Goal: Navigation & Orientation: Understand site structure

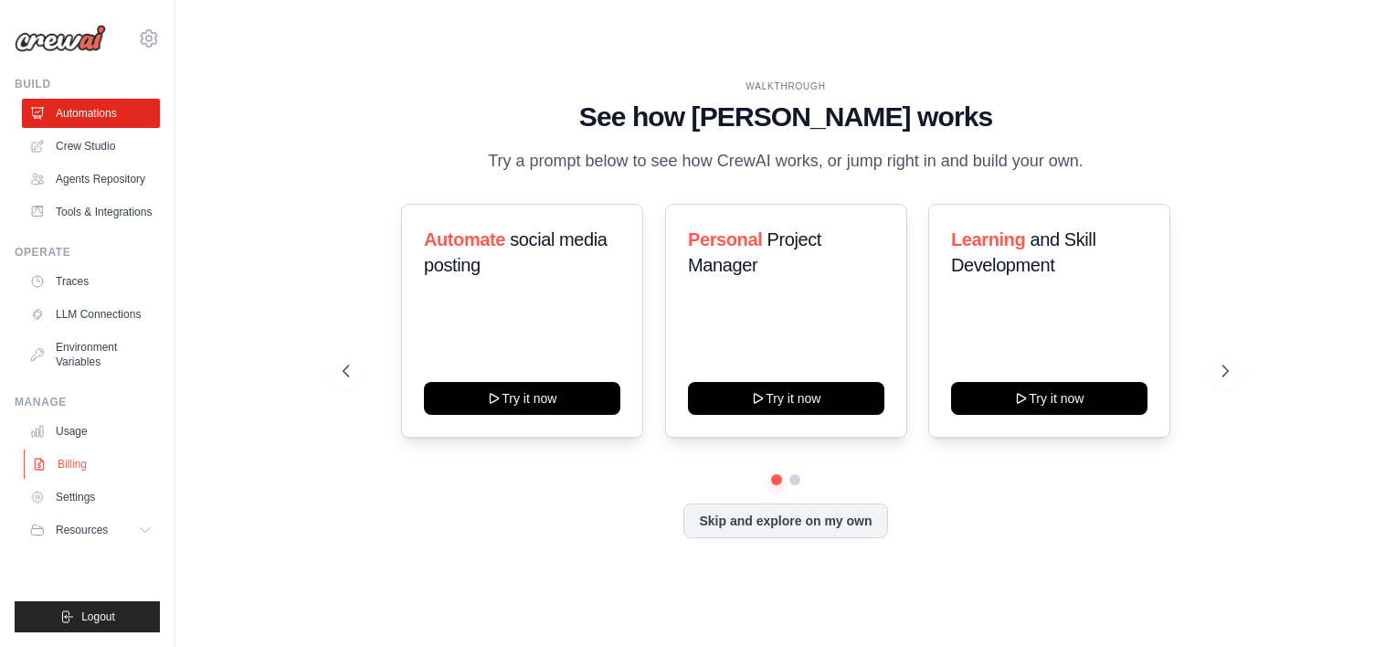
click at [108, 474] on link "Billing" at bounding box center [93, 463] width 138 height 29
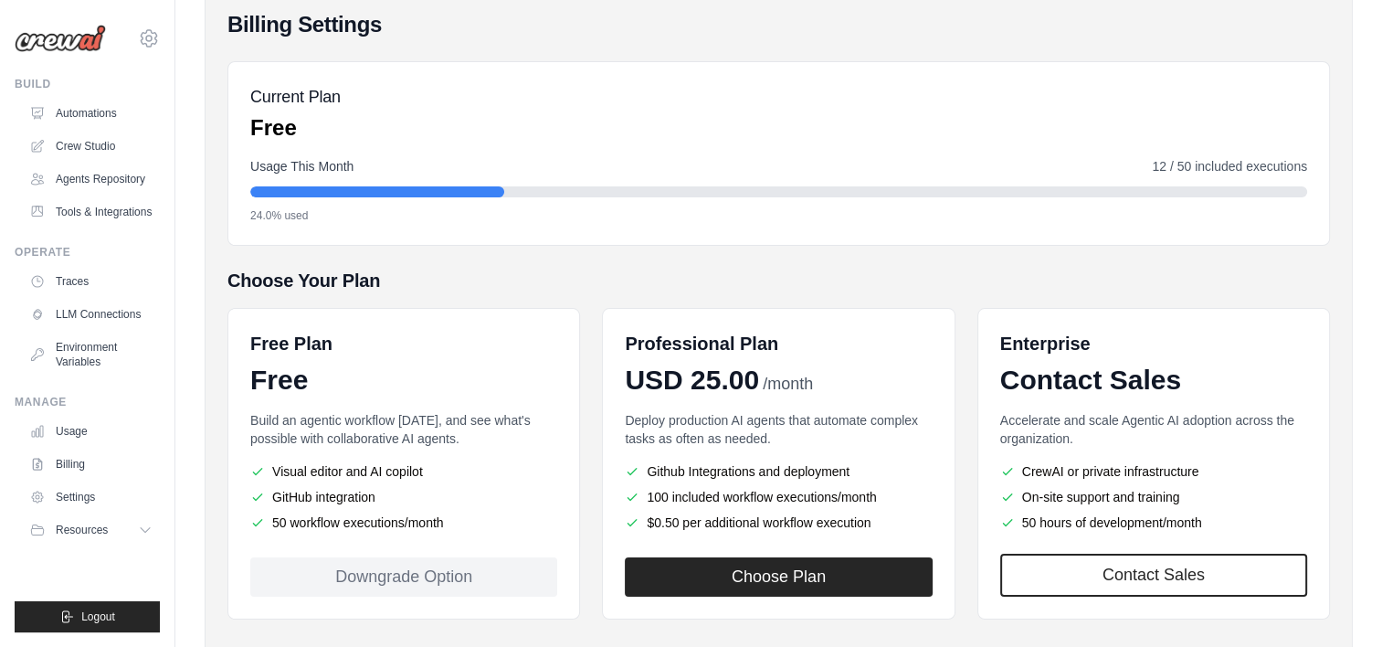
scroll to position [237, 0]
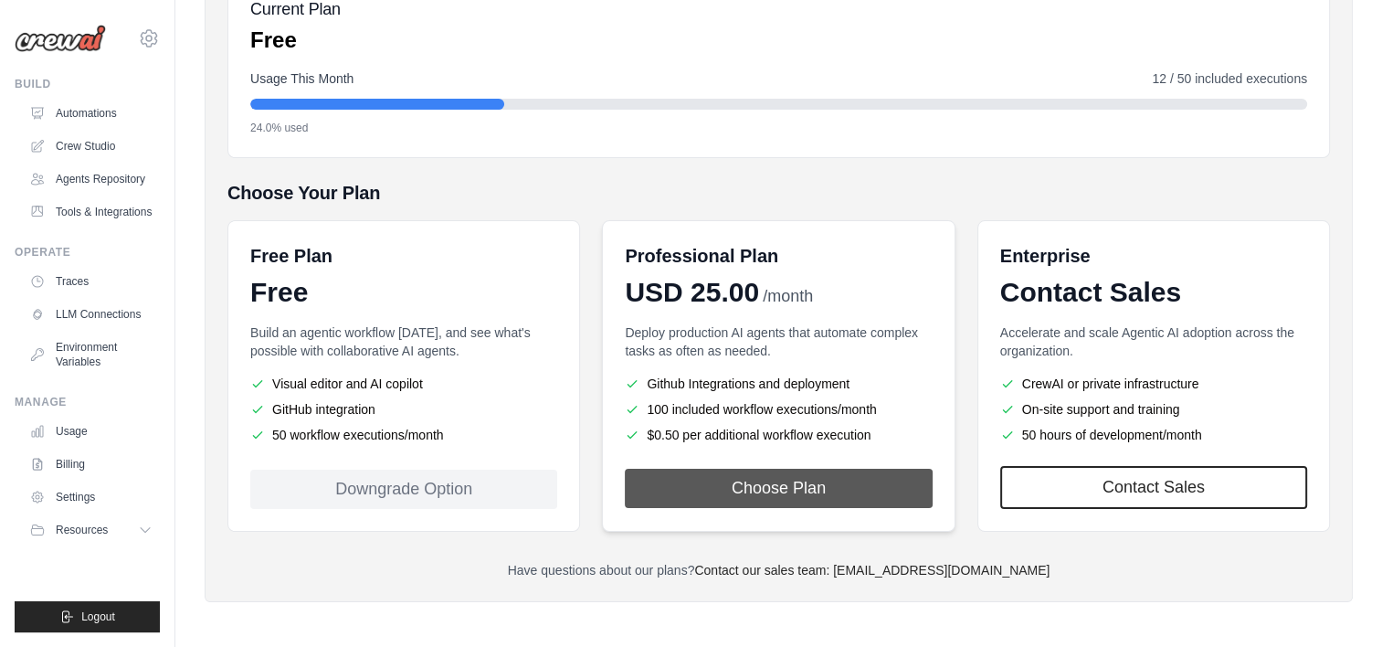
click at [756, 489] on button "Choose Plan" at bounding box center [778, 488] width 307 height 39
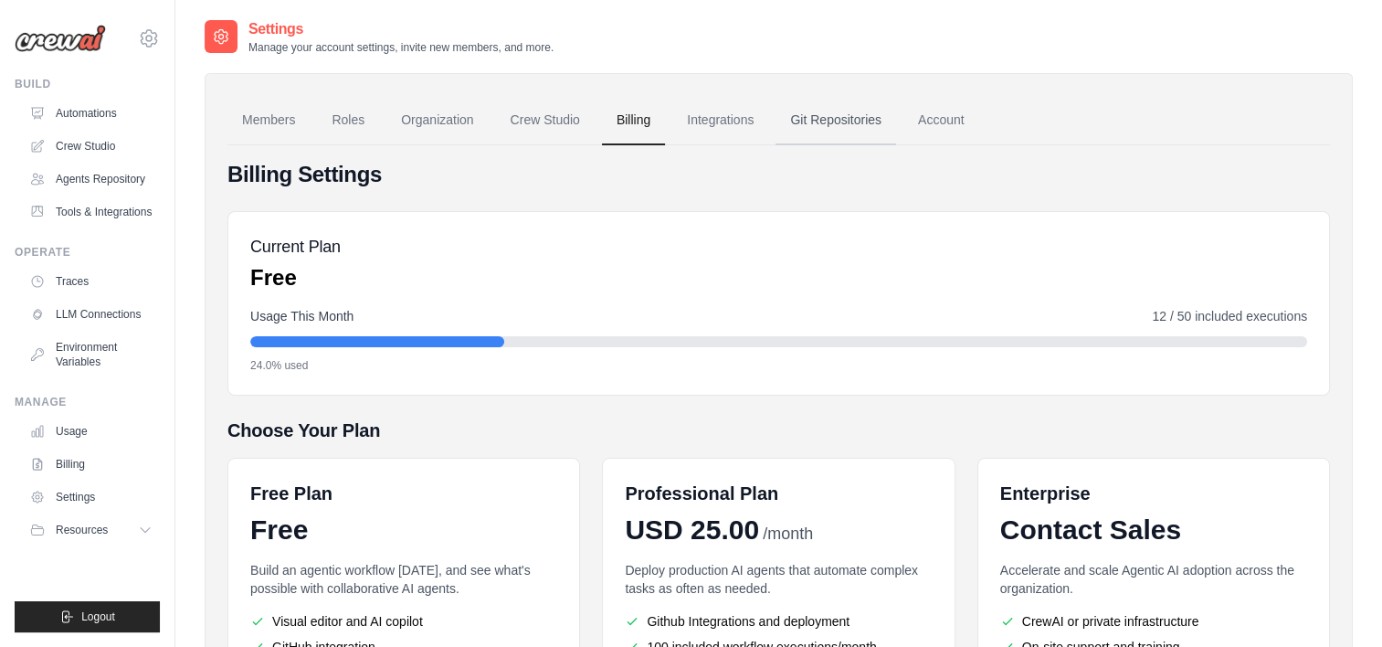
click at [862, 111] on link "Git Repositories" at bounding box center [835, 120] width 121 height 49
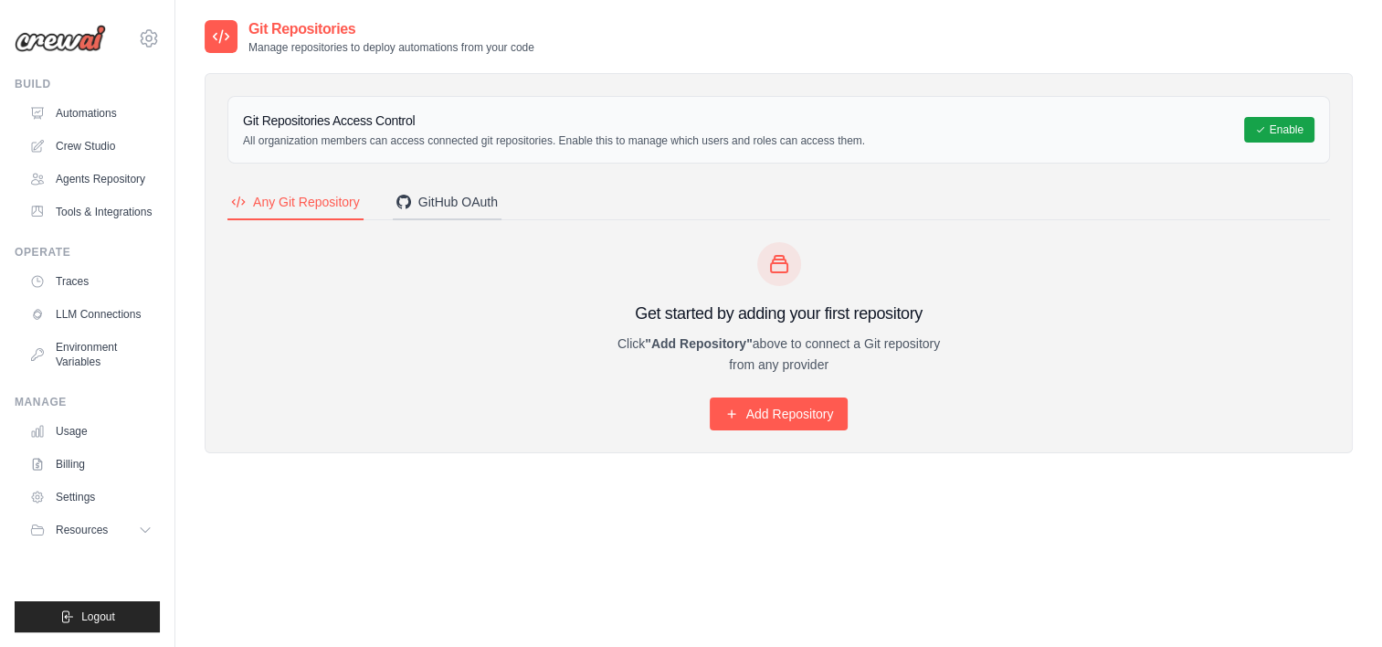
click at [465, 196] on div "GitHub OAuth" at bounding box center [446, 202] width 101 height 18
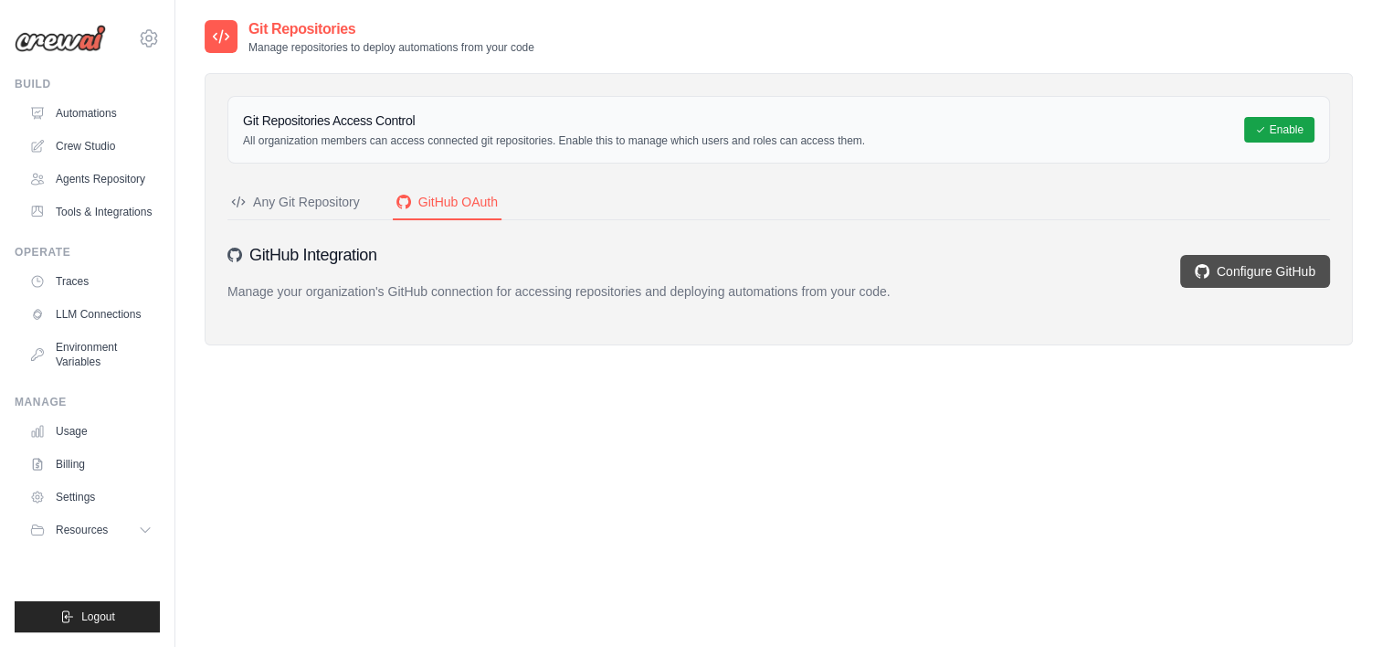
click at [1266, 256] on link "Configure GitHub" at bounding box center [1255, 271] width 150 height 33
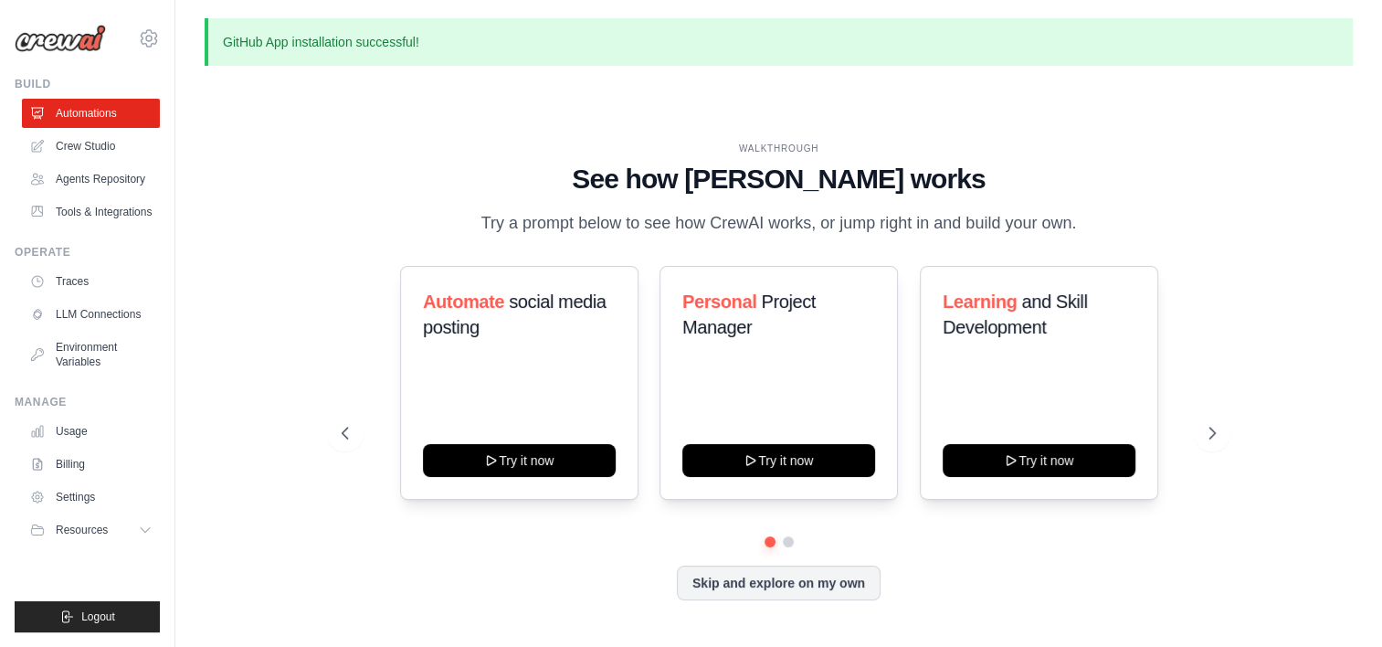
scroll to position [62, 0]
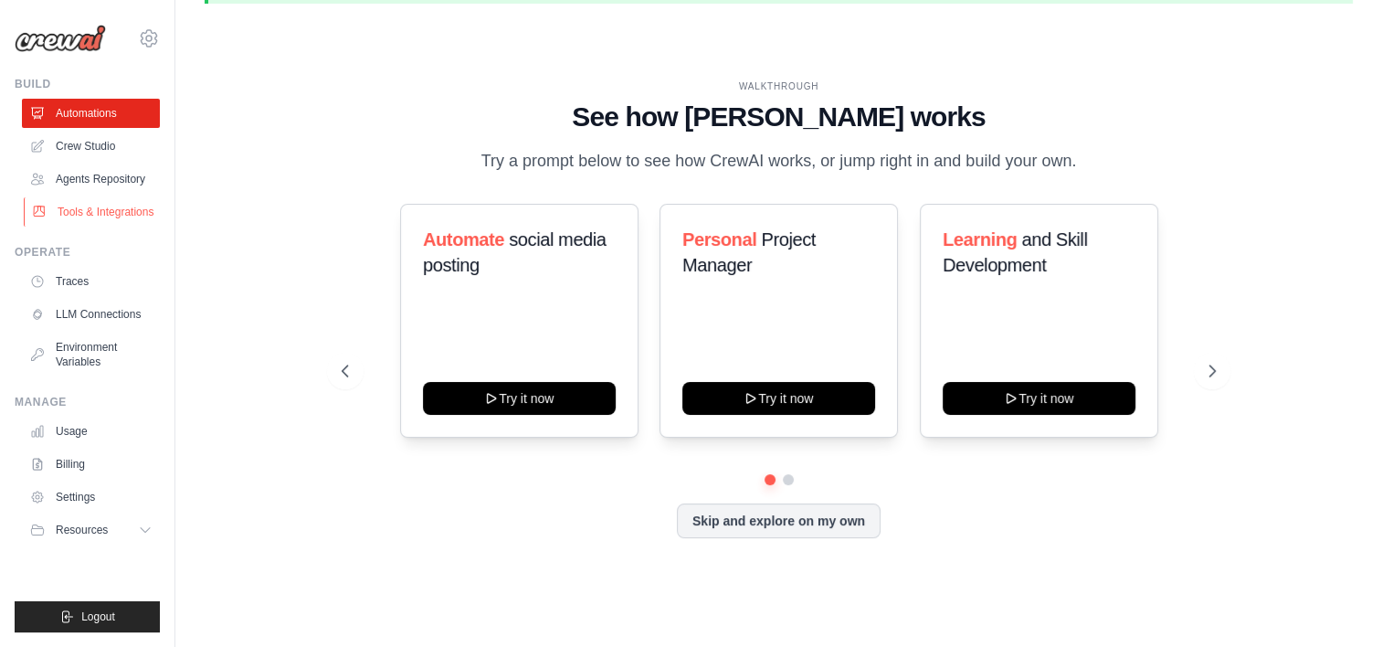
click at [106, 227] on link "Tools & Integrations" at bounding box center [93, 211] width 138 height 29
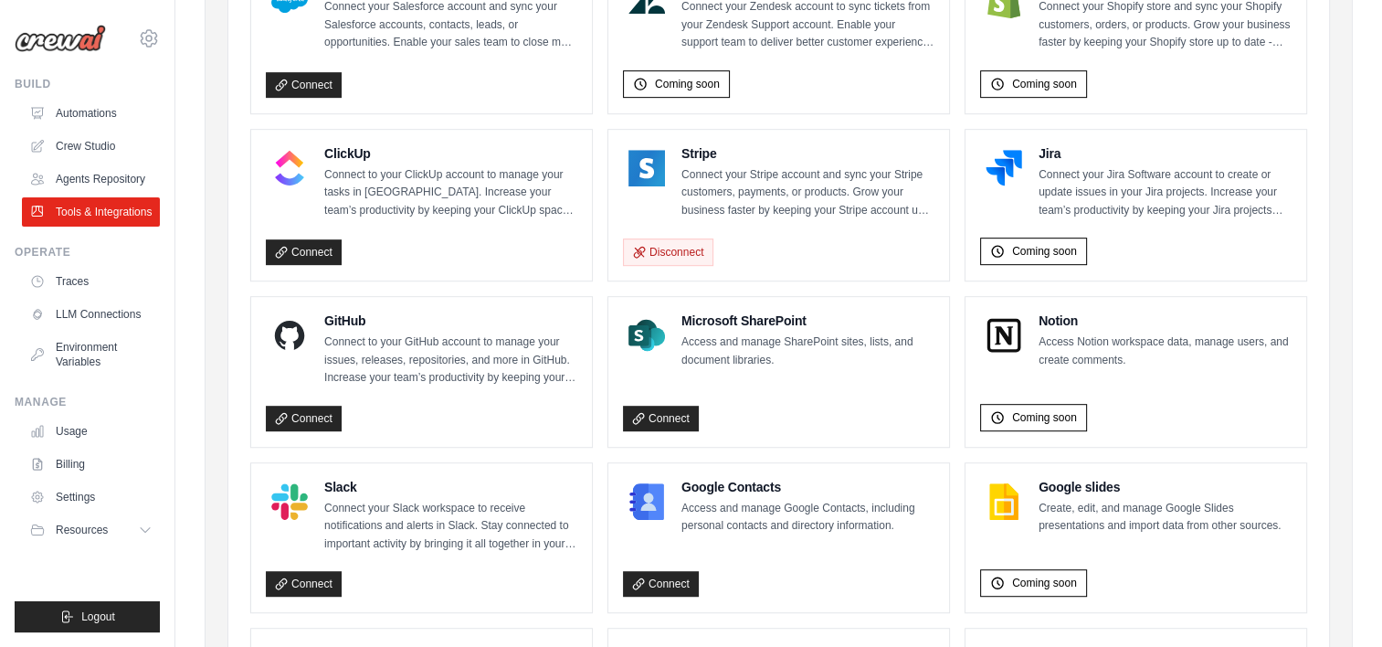
scroll to position [913, 0]
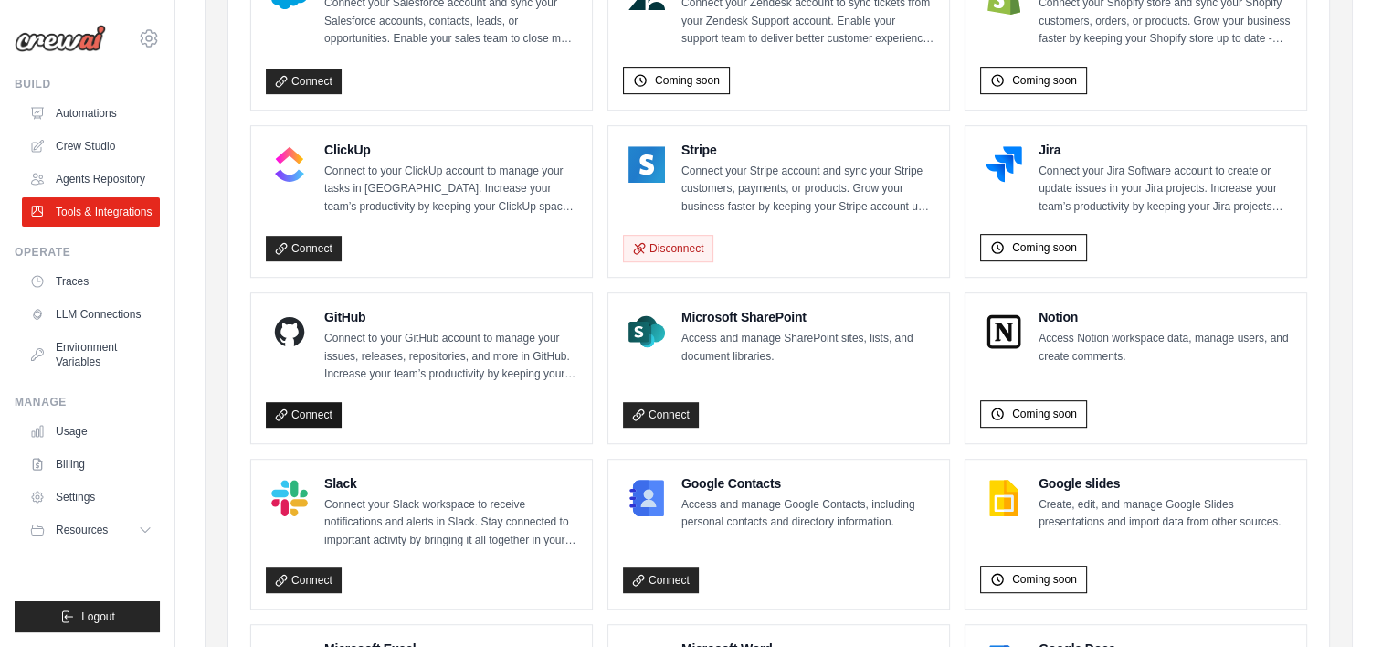
click at [318, 418] on link "Connect" at bounding box center [304, 415] width 76 height 26
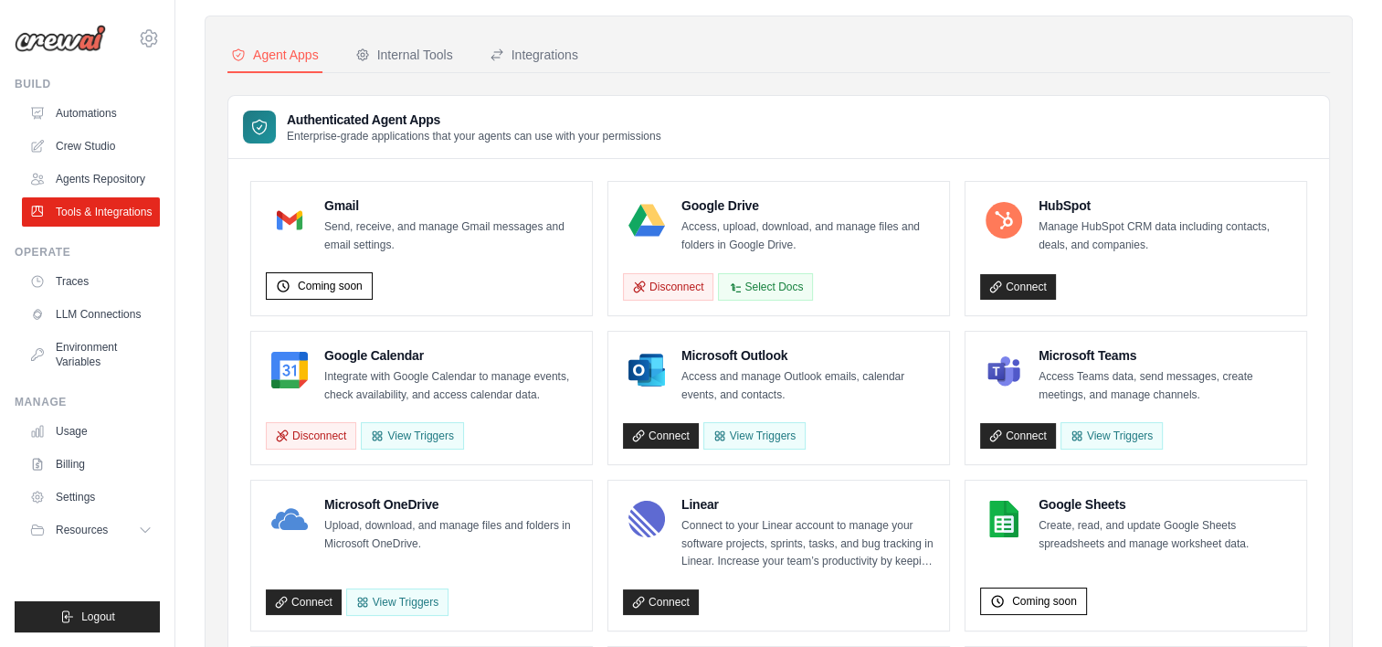
scroll to position [55, 0]
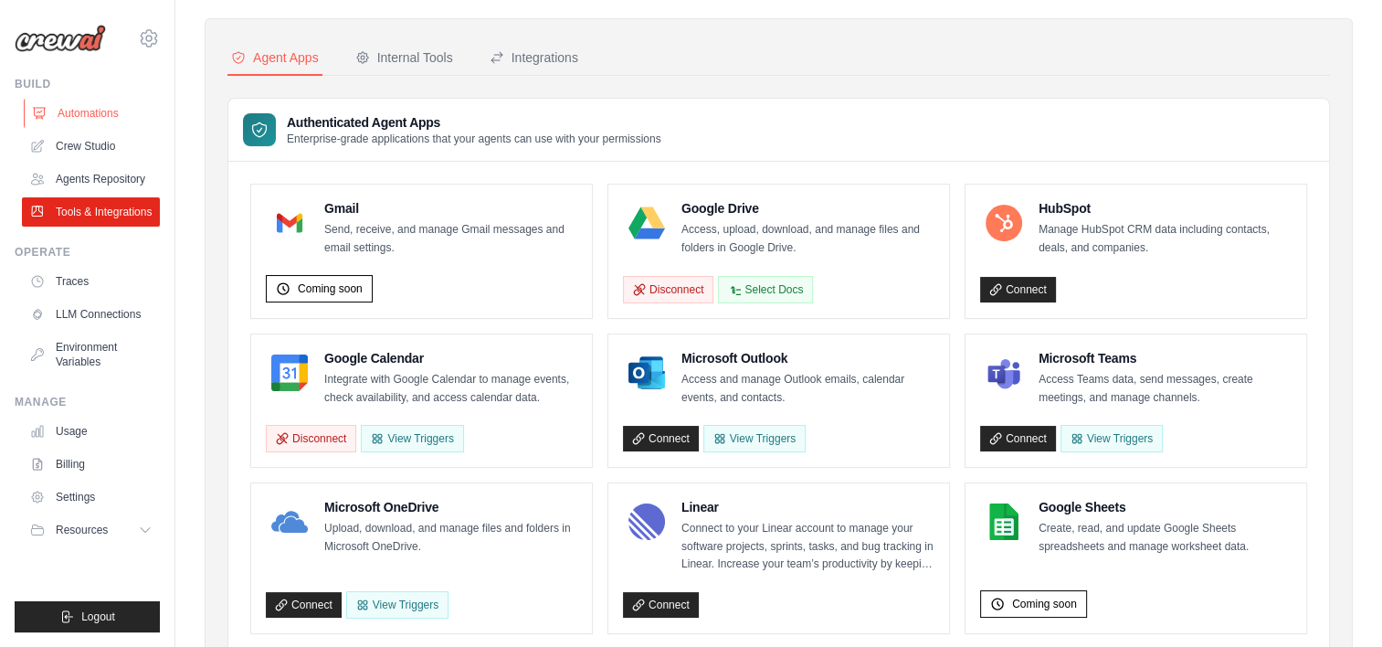
click at [109, 113] on link "Automations" at bounding box center [93, 113] width 138 height 29
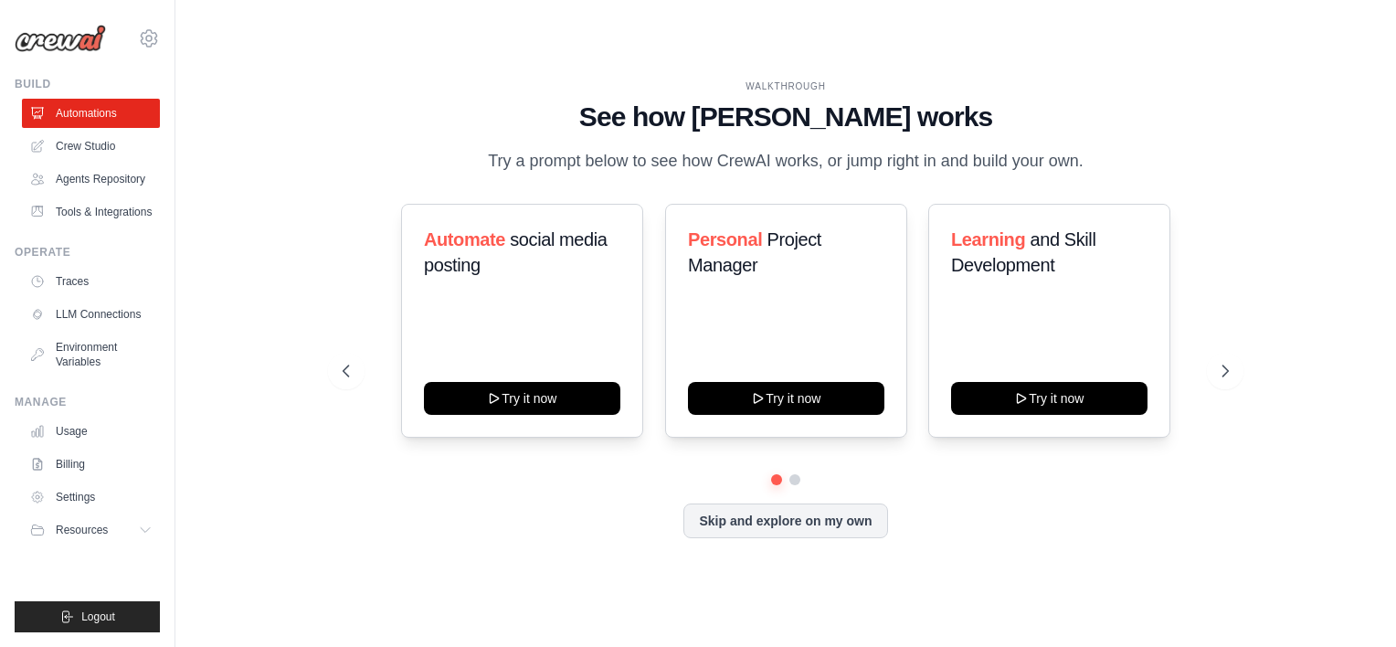
click at [1217, 373] on div "Automate social media posting Try it now Personal Project Manager Try it now Le…" at bounding box center [786, 321] width 886 height 234
click at [1193, 370] on div "Automate social media posting Try it now Personal Project Manager Try it now Le…" at bounding box center [786, 321] width 886 height 234
click at [1209, 377] on button at bounding box center [1225, 371] width 37 height 37
click at [1229, 380] on icon at bounding box center [1227, 371] width 18 height 18
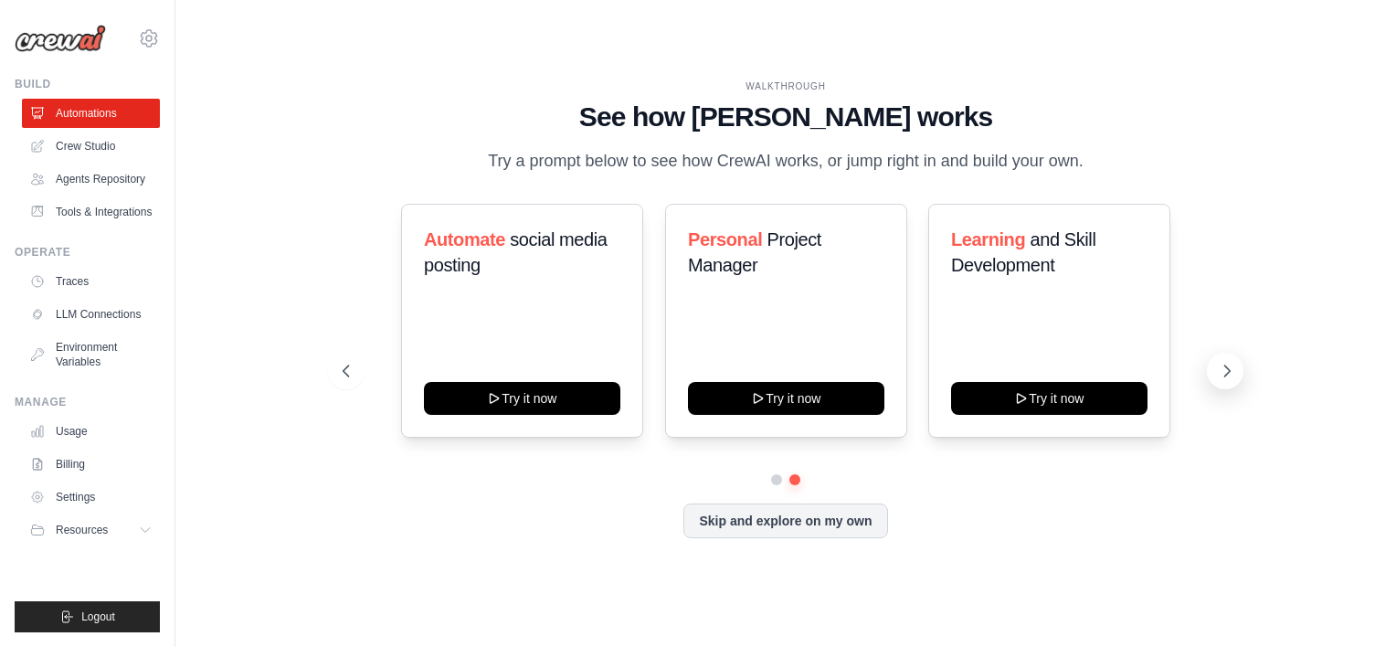
click at [1229, 380] on icon at bounding box center [1227, 371] width 18 height 18
click at [142, 179] on link "Agents Repository" at bounding box center [93, 178] width 138 height 29
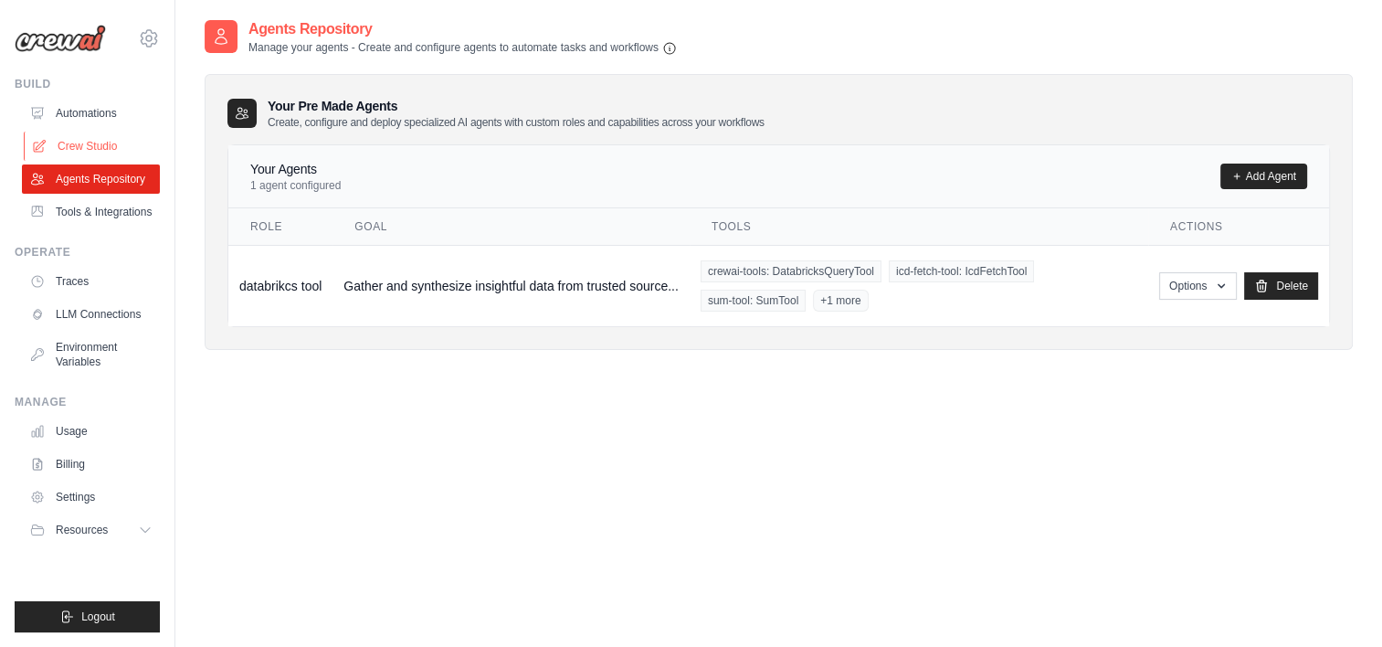
click at [47, 142] on link "Crew Studio" at bounding box center [93, 146] width 138 height 29
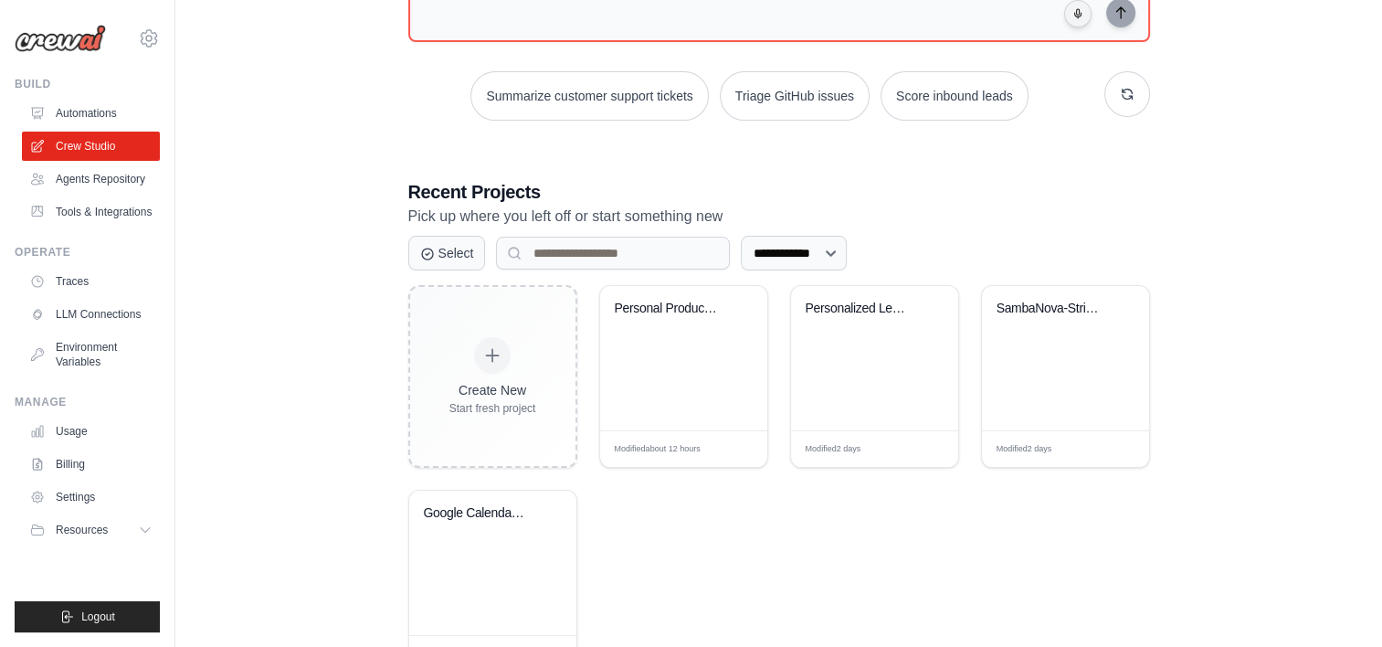
scroll to position [219, 0]
click at [790, 257] on select "**********" at bounding box center [794, 254] width 106 height 35
click at [711, 152] on div "**********" at bounding box center [779, 251] width 786 height 904
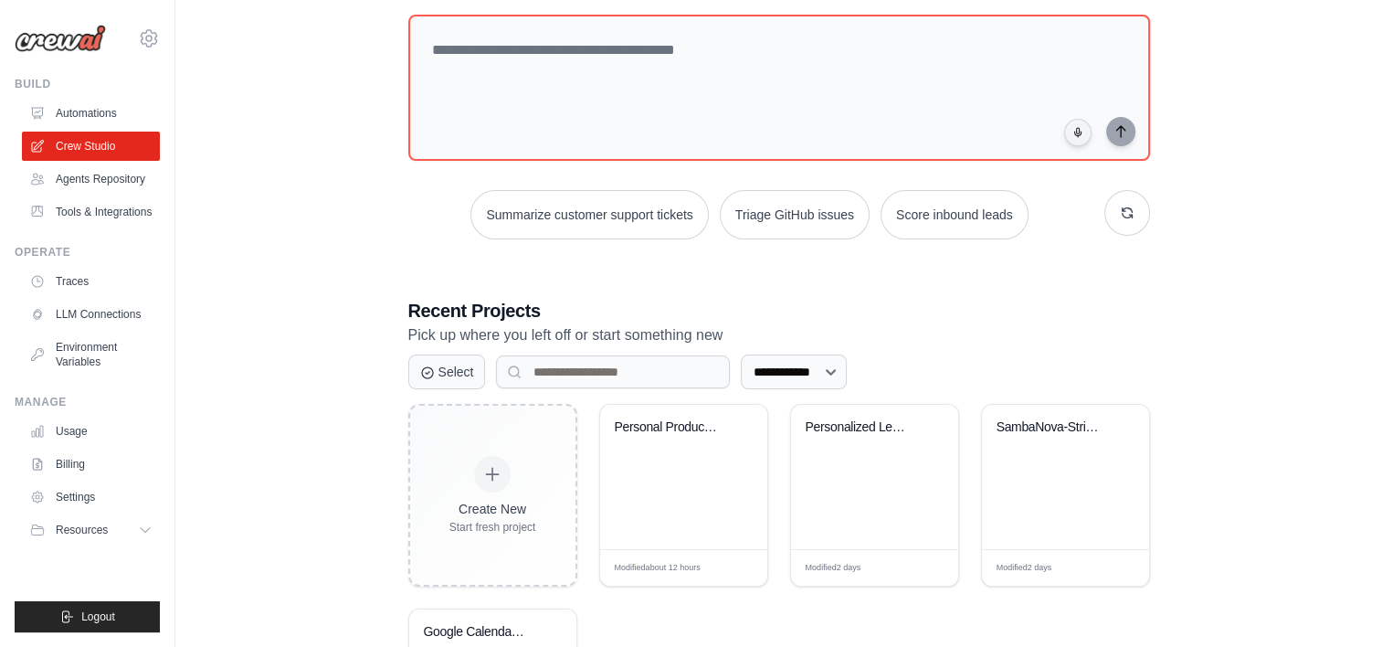
scroll to position [97, 0]
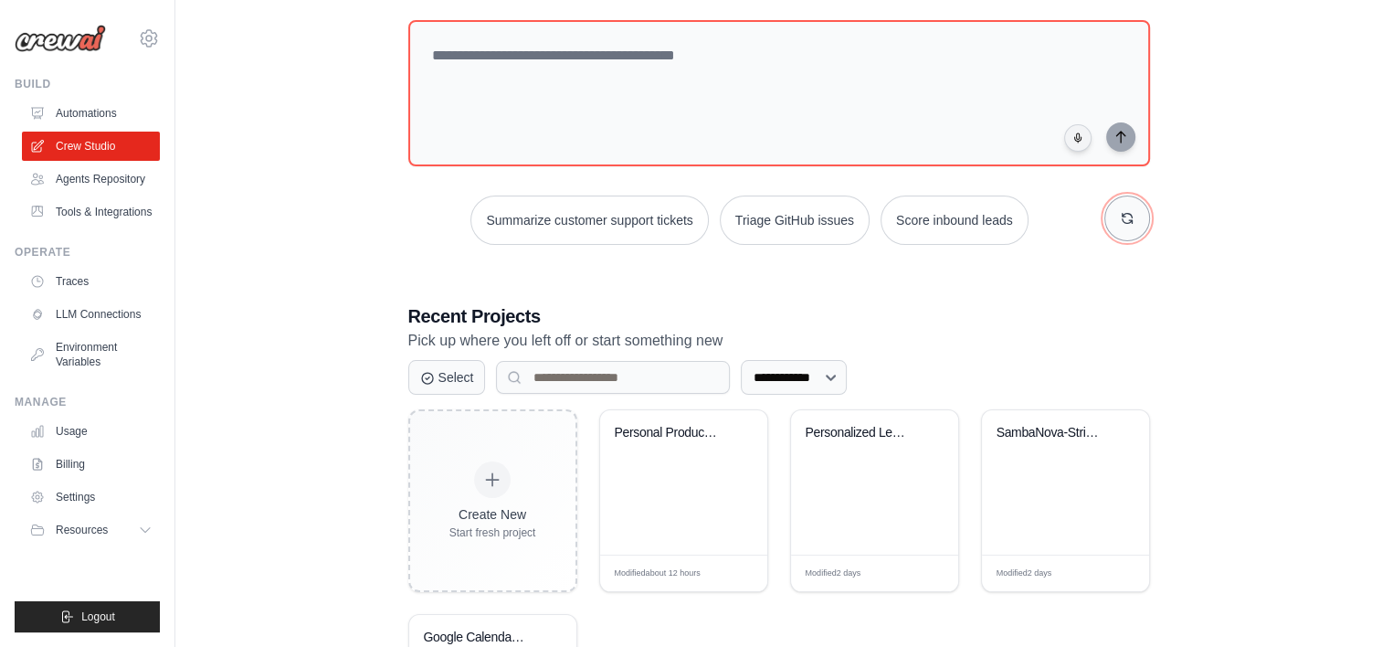
click at [1115, 212] on button "button" at bounding box center [1127, 218] width 46 height 46
